Goal: Use online tool/utility: Utilize a website feature to perform a specific function

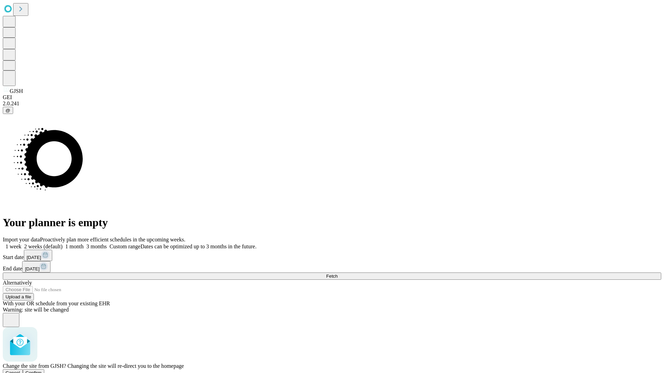
click at [42, 371] on span "Confirm" at bounding box center [34, 373] width 16 height 5
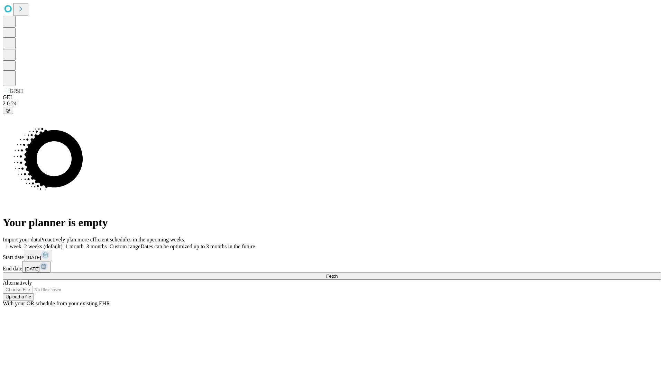
click at [84, 244] on label "1 month" at bounding box center [73, 247] width 21 height 6
click at [337, 274] on span "Fetch" at bounding box center [331, 276] width 11 height 5
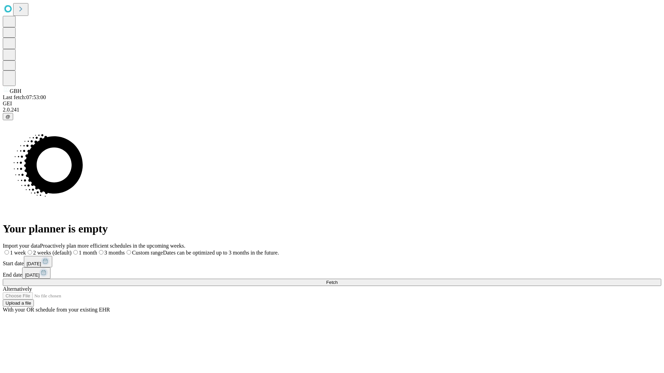
click at [337, 280] on span "Fetch" at bounding box center [331, 282] width 11 height 5
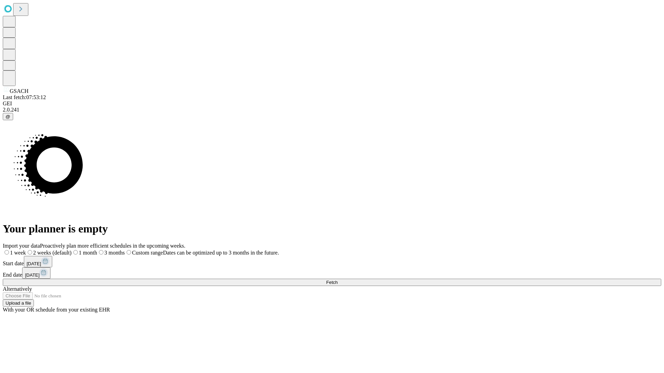
click at [97, 250] on label "1 month" at bounding box center [85, 253] width 26 height 6
click at [337, 280] on span "Fetch" at bounding box center [331, 282] width 11 height 5
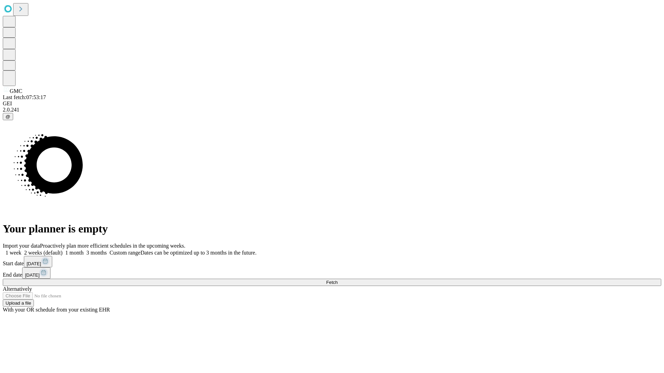
click at [84, 250] on label "1 month" at bounding box center [73, 253] width 21 height 6
click at [337, 280] on span "Fetch" at bounding box center [331, 282] width 11 height 5
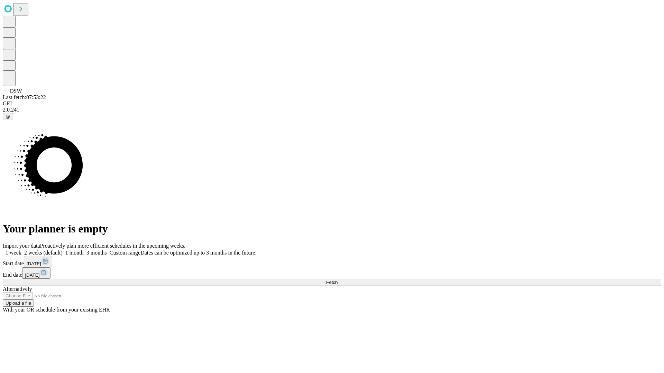
click at [84, 250] on label "1 month" at bounding box center [73, 253] width 21 height 6
click at [337, 280] on span "Fetch" at bounding box center [331, 282] width 11 height 5
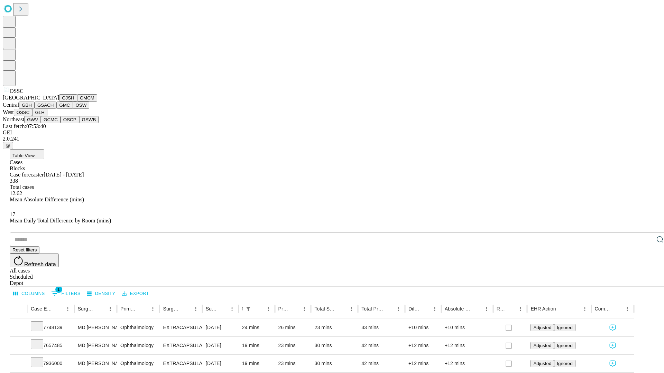
click at [47, 116] on button "GLH" at bounding box center [39, 112] width 15 height 7
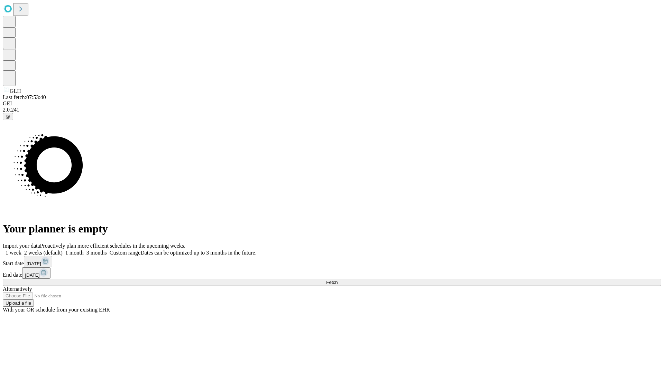
click at [84, 250] on label "1 month" at bounding box center [73, 253] width 21 height 6
click at [337, 280] on span "Fetch" at bounding box center [331, 282] width 11 height 5
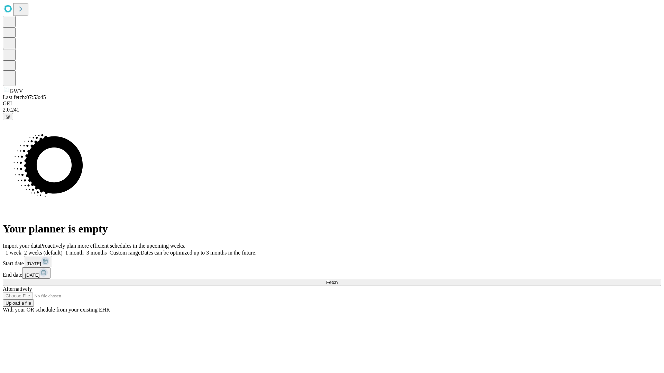
click at [84, 250] on label "1 month" at bounding box center [73, 253] width 21 height 6
click at [337, 280] on span "Fetch" at bounding box center [331, 282] width 11 height 5
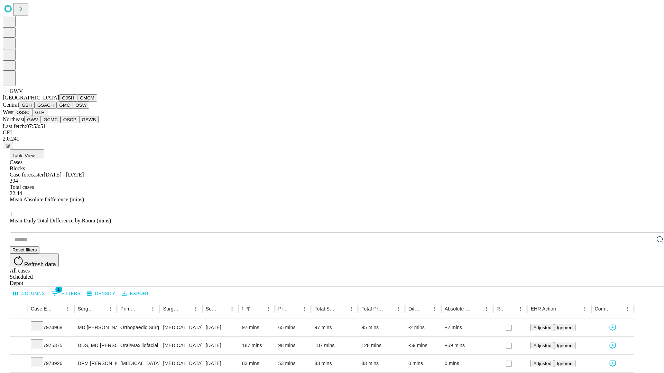
click at [54, 123] on button "GCMC" at bounding box center [51, 119] width 20 height 7
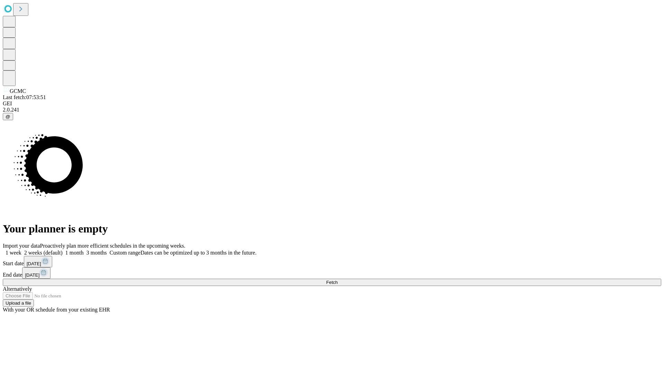
click at [337, 280] on span "Fetch" at bounding box center [331, 282] width 11 height 5
click at [84, 250] on label "1 month" at bounding box center [73, 253] width 21 height 6
click at [337, 280] on span "Fetch" at bounding box center [331, 282] width 11 height 5
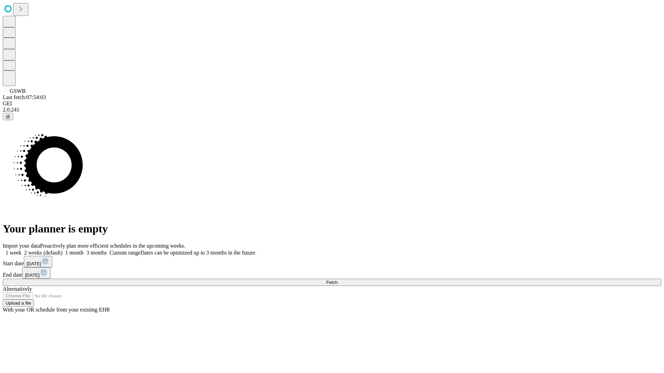
click at [84, 250] on label "1 month" at bounding box center [73, 253] width 21 height 6
click at [337, 280] on span "Fetch" at bounding box center [331, 282] width 11 height 5
